Goal: Browse casually

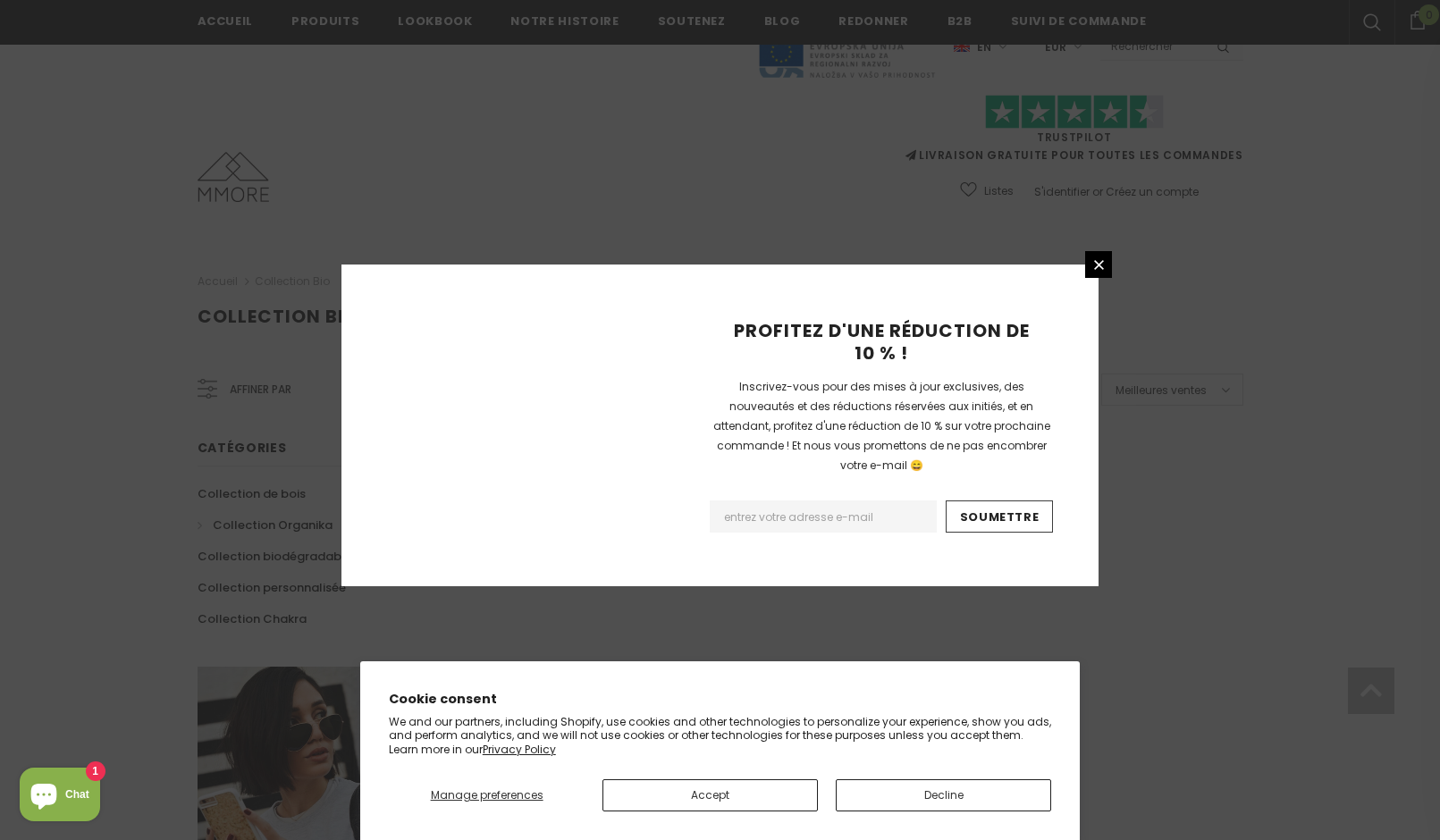
scroll to position [1034, 0]
